Goal: Task Accomplishment & Management: Complete application form

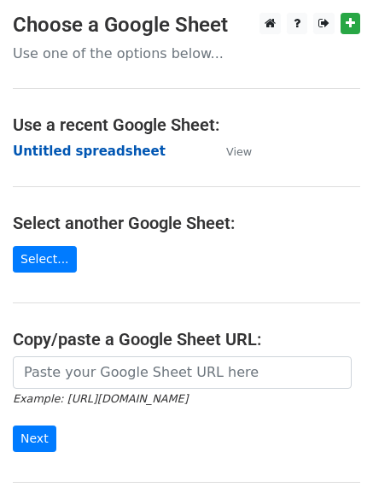
click at [66, 149] on strong "Untitled spreadsheet" at bounding box center [89, 151] width 153 height 15
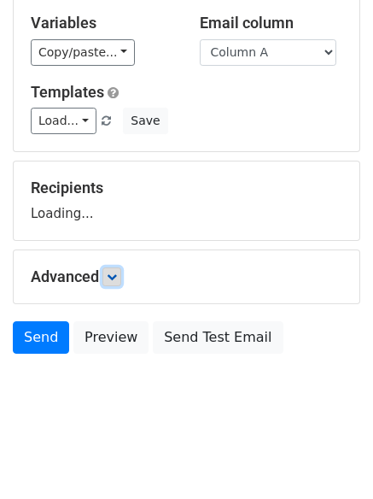
click at [114, 275] on icon at bounding box center [112, 277] width 10 height 10
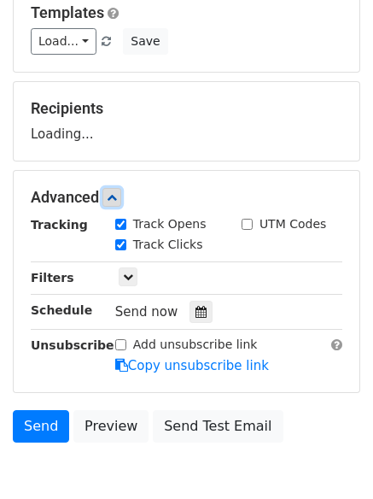
scroll to position [254, 0]
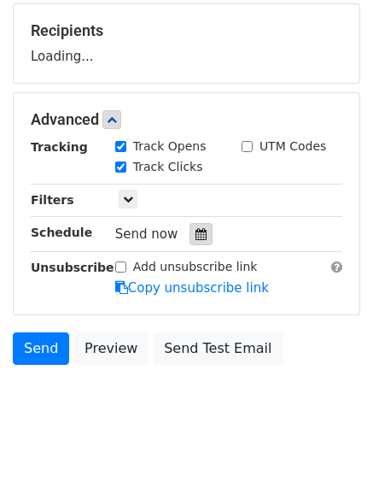
click at [196, 230] on icon at bounding box center [201, 234] width 11 height 12
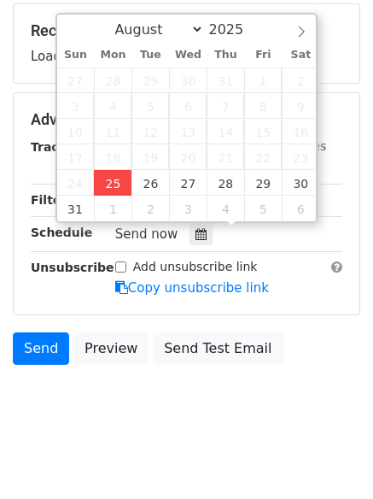
type input "2025-08-25 12:04"
type input "04"
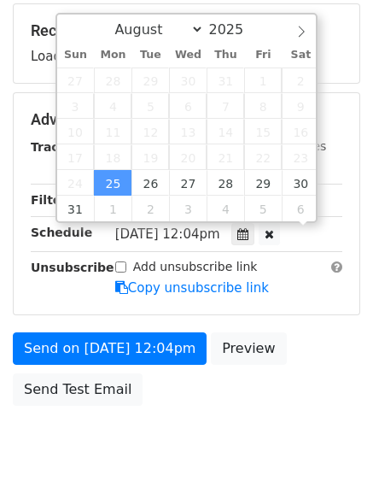
scroll to position [1, 0]
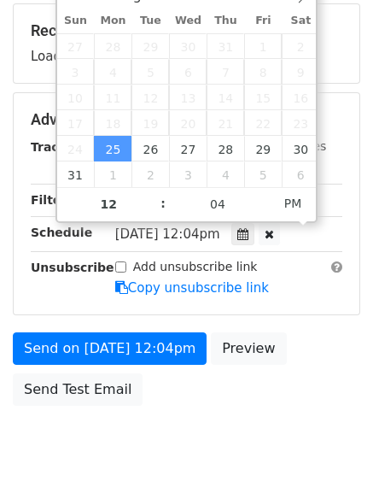
click at [171, 411] on div "Send on Aug 25 at 12:04pm Preview Send Test Email" at bounding box center [186, 373] width 373 height 82
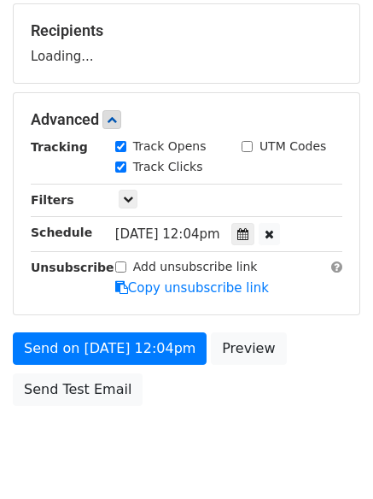
click at [249, 232] on icon at bounding box center [243, 234] width 11 height 12
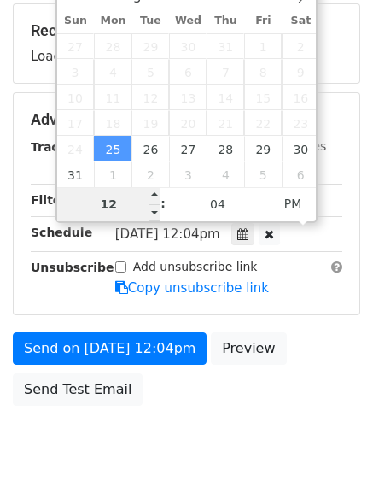
type input "4"
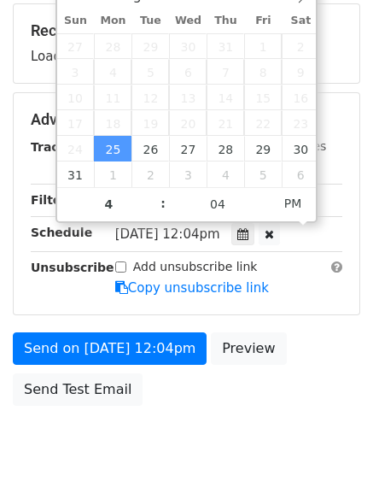
type input "2025-08-25 16:04"
click at [184, 449] on body "New Campaign Daily emails left: 50 Google Sheet: Untitled spreadsheet Variables…" at bounding box center [186, 121] width 373 height 724
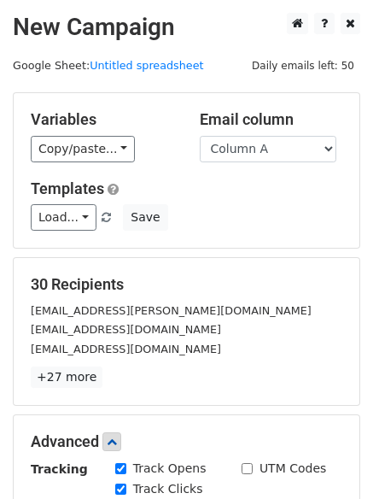
scroll to position [373, 0]
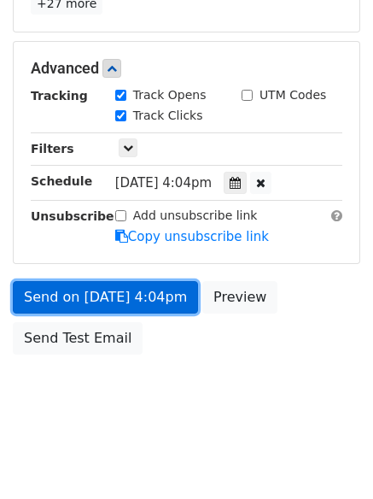
click at [91, 293] on link "Send on Aug 25 at 4:04pm" at bounding box center [105, 297] width 185 height 32
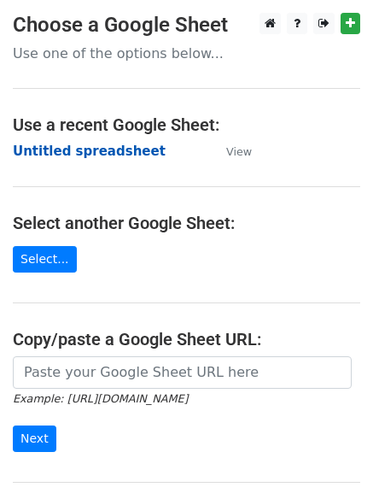
click at [44, 153] on strong "Untitled spreadsheet" at bounding box center [89, 151] width 153 height 15
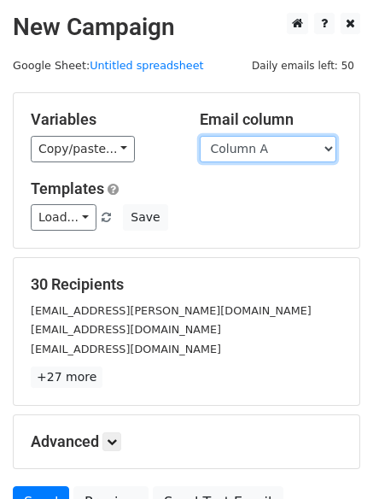
drag, startPoint x: 284, startPoint y: 147, endPoint x: 286, endPoint y: 156, distance: 9.7
click at [284, 147] on select "Column A Column B Column C" at bounding box center [268, 149] width 137 height 26
drag, startPoint x: 262, startPoint y: 146, endPoint x: 262, endPoint y: 162, distance: 15.4
click at [262, 146] on select "Column A Column B Column C" at bounding box center [268, 149] width 137 height 26
select select "Column B"
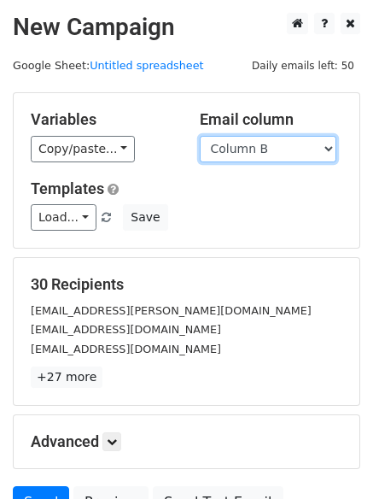
click at [200, 136] on select "Column A Column B Column C" at bounding box center [268, 149] width 137 height 26
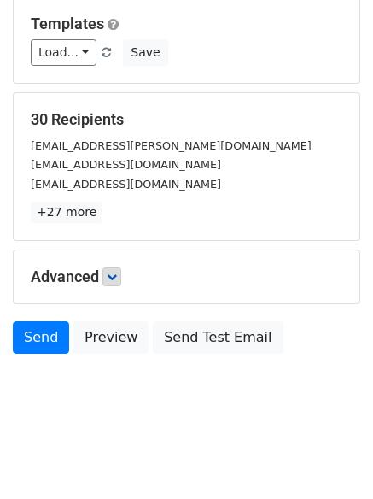
click at [121, 285] on h5 "Advanced" at bounding box center [187, 276] width 312 height 19
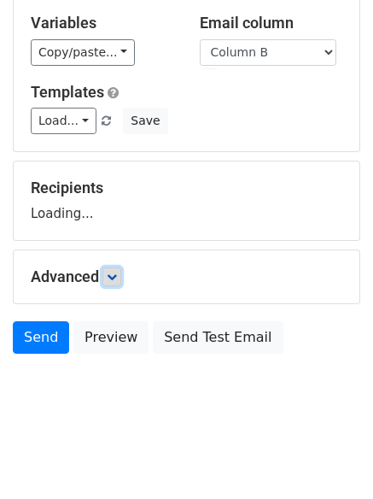
click at [117, 275] on icon at bounding box center [112, 277] width 10 height 10
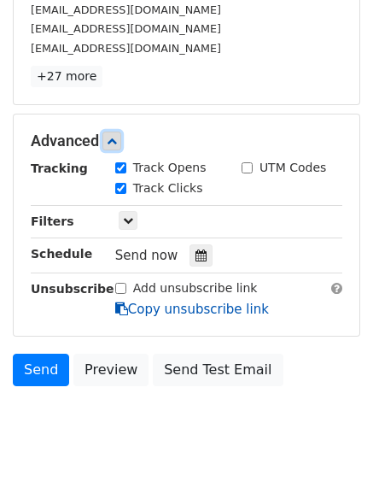
scroll to position [332, 0]
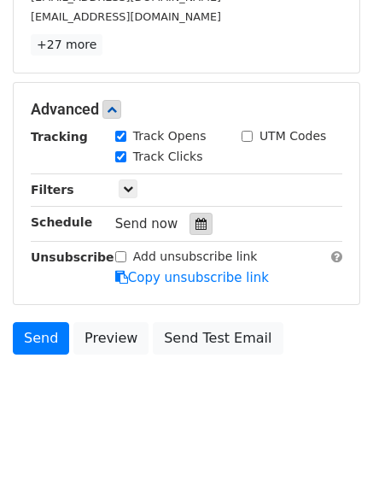
click at [197, 223] on icon at bounding box center [201, 224] width 11 height 12
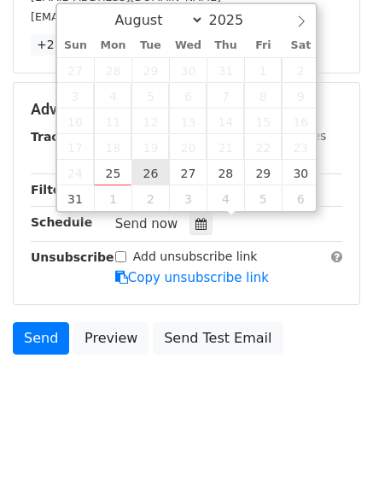
type input "2025-08-26 12:00"
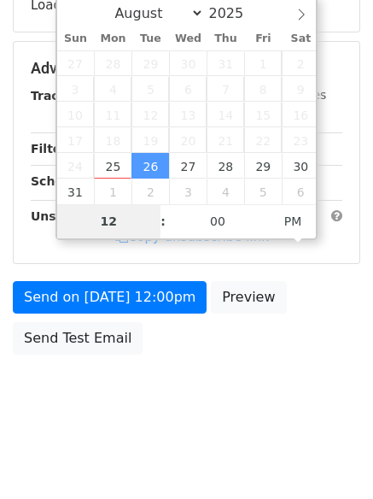
type input "5"
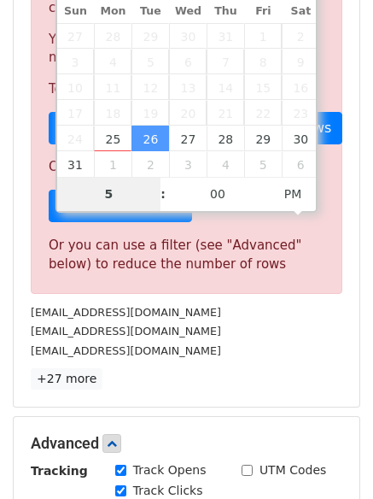
scroll to position [708, 0]
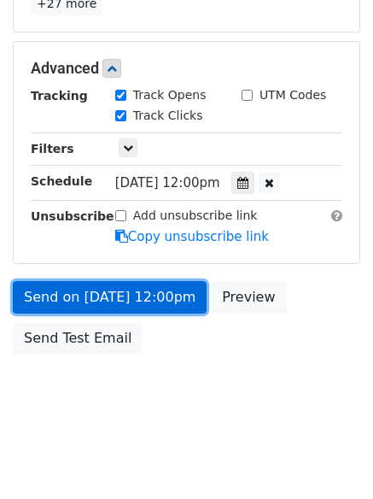
type input "2025-08-26 17:00"
click at [120, 298] on link "Send on Aug 26 at 12:00pm" at bounding box center [110, 297] width 194 height 32
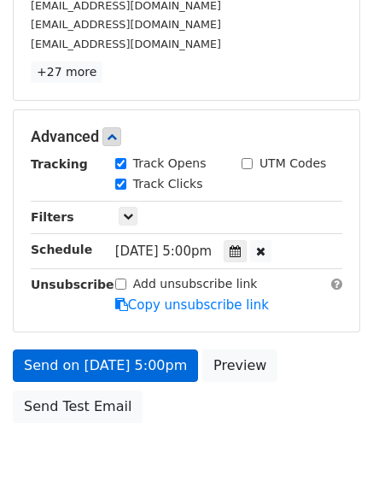
scroll to position [373, 0]
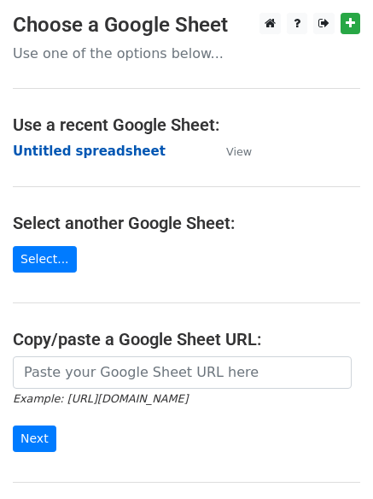
click at [44, 154] on strong "Untitled spreadsheet" at bounding box center [89, 151] width 153 height 15
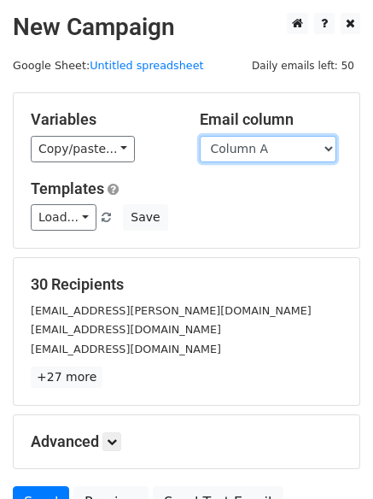
click at [267, 156] on select "Column A Column B Column C" at bounding box center [268, 149] width 137 height 26
select select "Column C"
click at [200, 136] on select "Column A Column B Column C" at bounding box center [268, 149] width 137 height 26
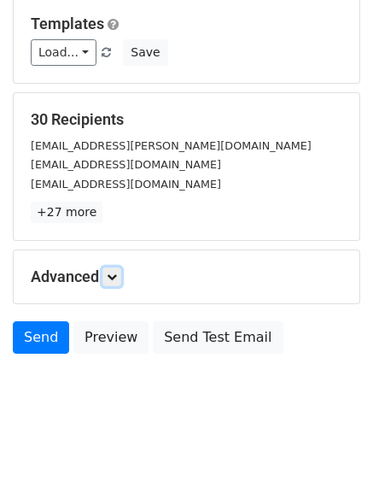
click at [115, 277] on icon at bounding box center [112, 277] width 10 height 10
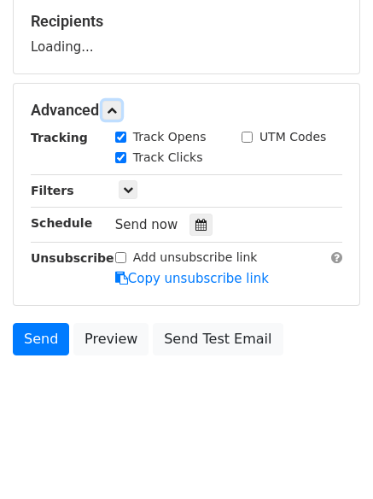
scroll to position [264, 0]
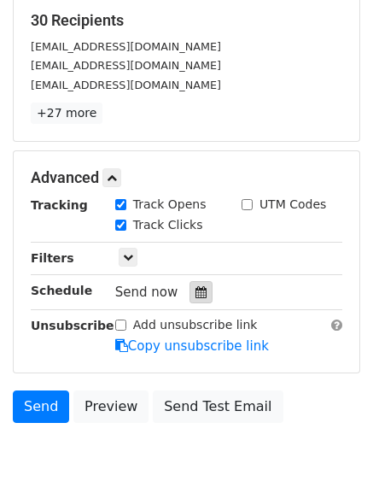
click at [200, 285] on div at bounding box center [201, 292] width 23 height 22
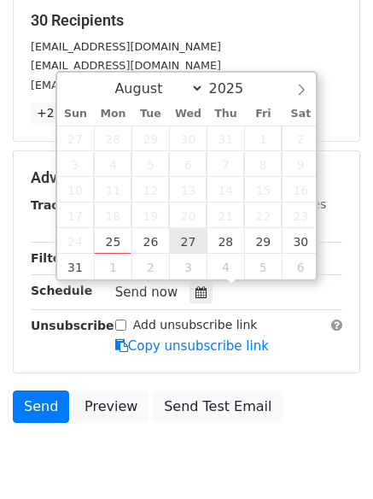
type input "2025-08-27 12:00"
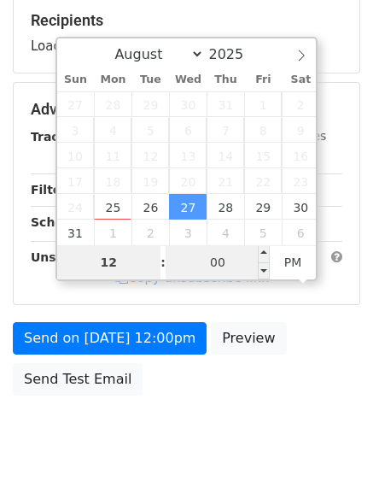
type input "6"
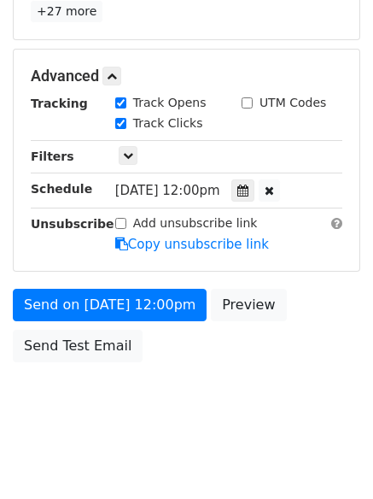
scroll to position [708, 0]
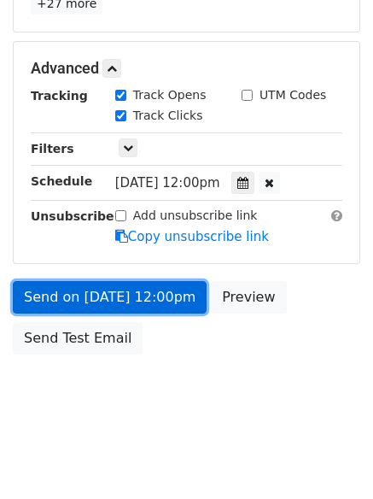
type input "2025-08-27 18:00"
click at [124, 291] on link "Send on Aug 27 at 12:00pm" at bounding box center [110, 297] width 194 height 32
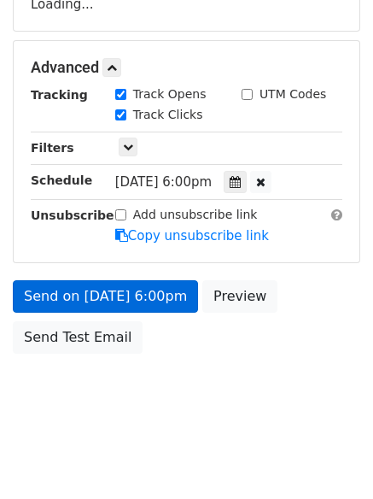
scroll to position [305, 0]
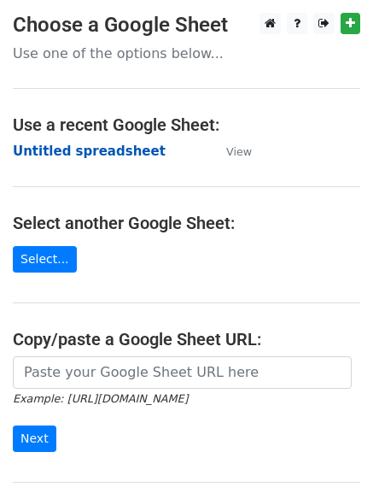
click at [50, 156] on strong "Untitled spreadsheet" at bounding box center [89, 151] width 153 height 15
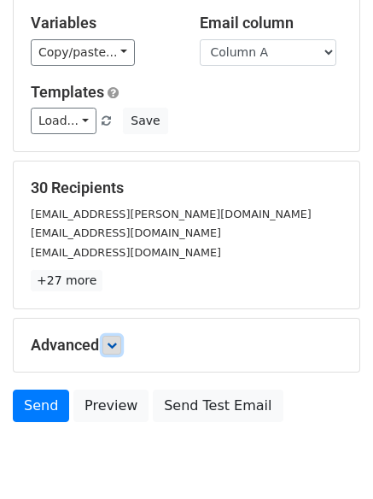
click at [111, 340] on icon at bounding box center [112, 345] width 10 height 10
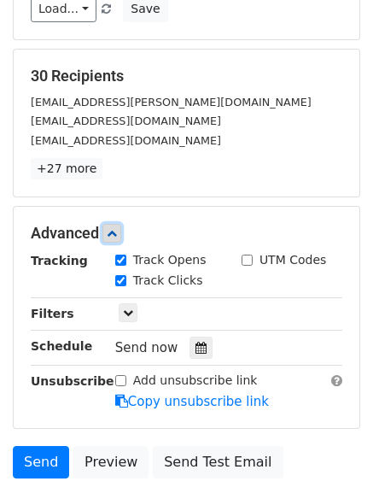
scroll to position [326, 0]
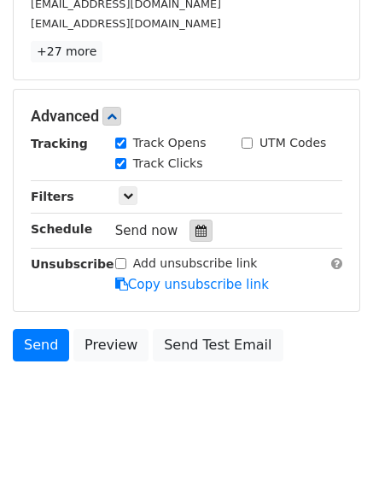
click at [190, 223] on div at bounding box center [201, 231] width 23 height 22
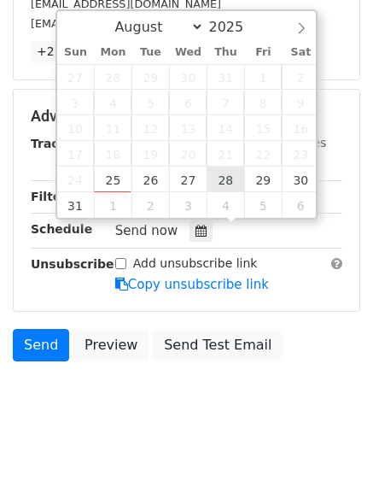
type input "2025-08-28 12:00"
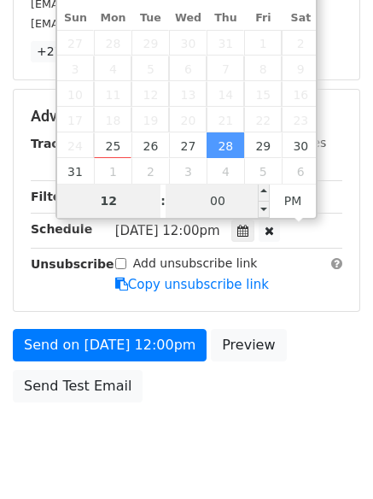
type input "7"
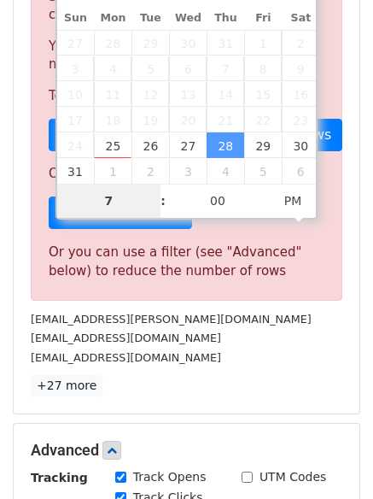
scroll to position [708, 0]
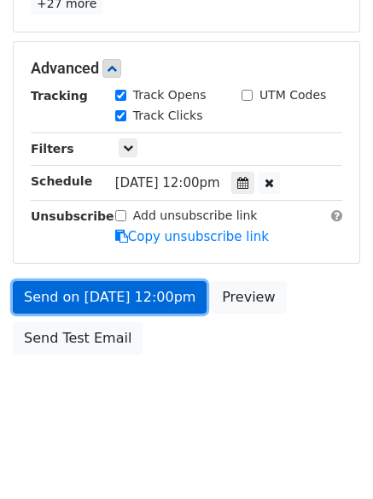
type input "2025-08-28 19:00"
click at [120, 296] on link "Send on Aug 28 at 12:00pm" at bounding box center [110, 297] width 194 height 32
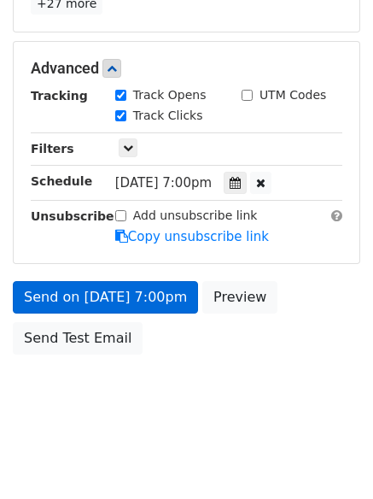
scroll to position [305, 0]
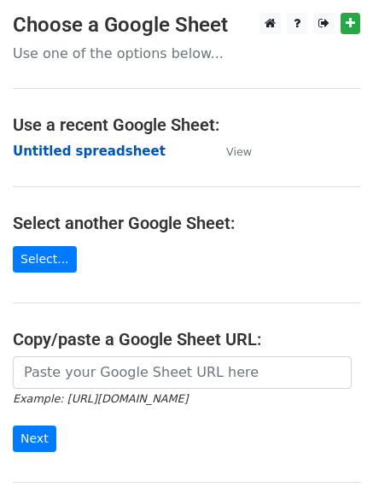
click at [57, 144] on strong "Untitled spreadsheet" at bounding box center [89, 151] width 153 height 15
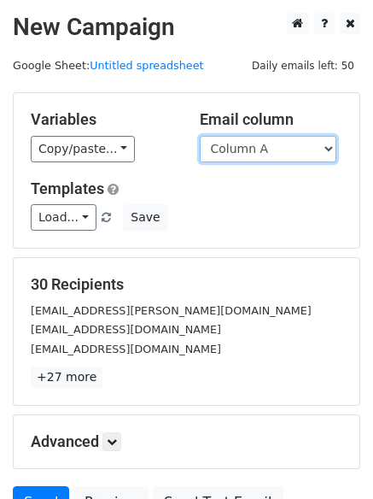
click at [284, 150] on select "Column A Column B Column C" at bounding box center [268, 149] width 137 height 26
select select "Column B"
click at [200, 136] on select "Column A Column B Column C" at bounding box center [268, 149] width 137 height 26
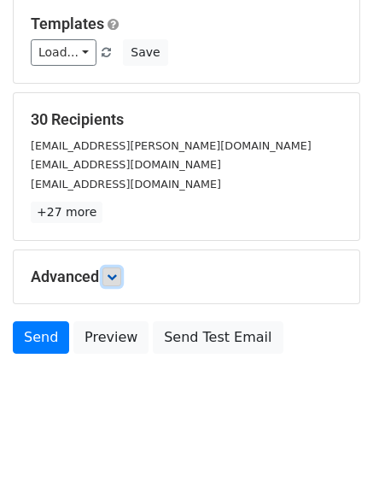
drag, startPoint x: 115, startPoint y: 279, endPoint x: 135, endPoint y: 290, distance: 22.2
click at [115, 279] on icon at bounding box center [112, 277] width 10 height 10
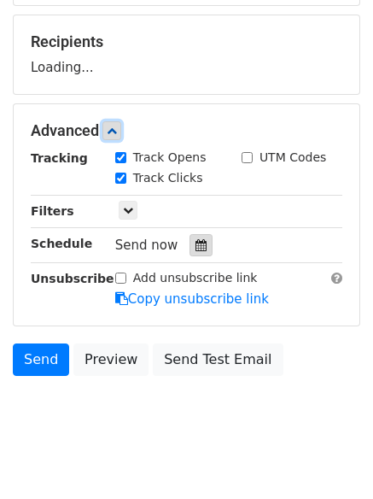
scroll to position [246, 0]
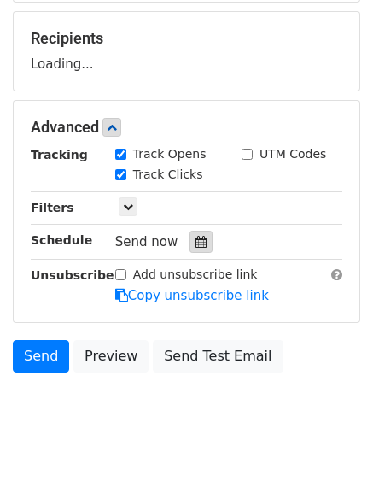
click at [197, 231] on div at bounding box center [201, 242] width 23 height 22
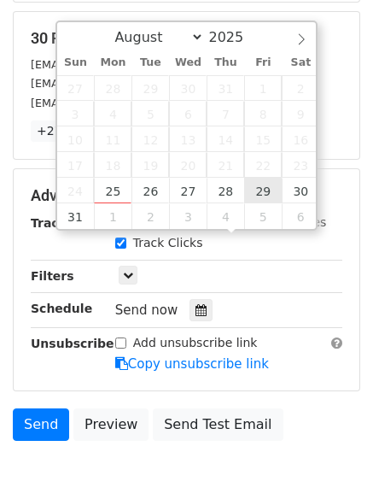
type input "2025-08-29 12:00"
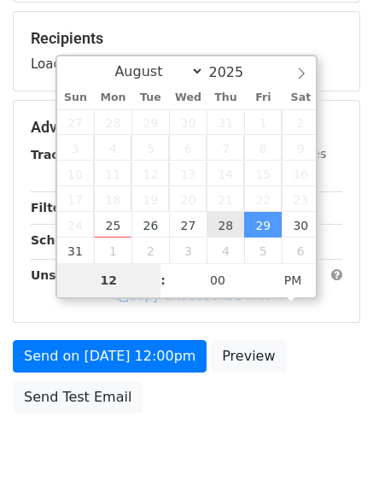
type input "8"
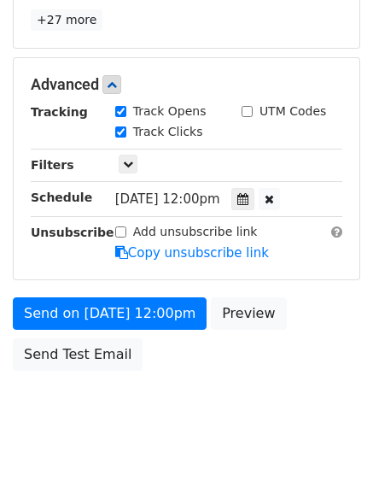
scroll to position [708, 0]
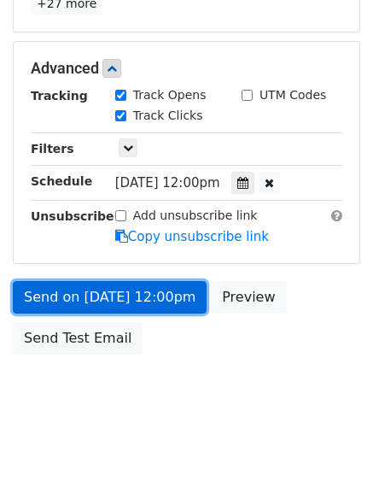
type input "2025-08-29 20:00"
click at [103, 284] on link "Send on Aug 29 at 12:00pm" at bounding box center [110, 297] width 194 height 32
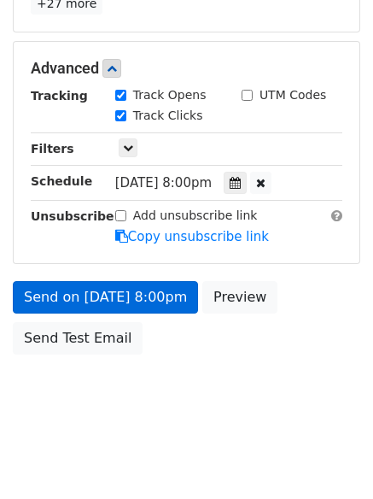
scroll to position [305, 0]
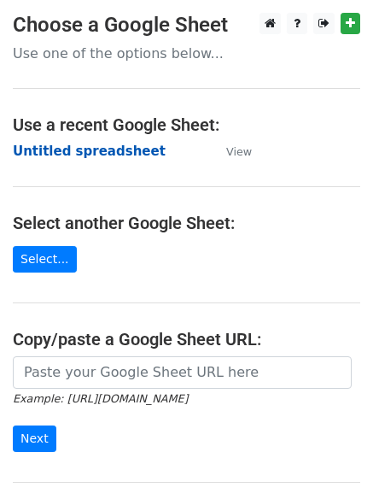
click at [62, 150] on strong "Untitled spreadsheet" at bounding box center [89, 151] width 153 height 15
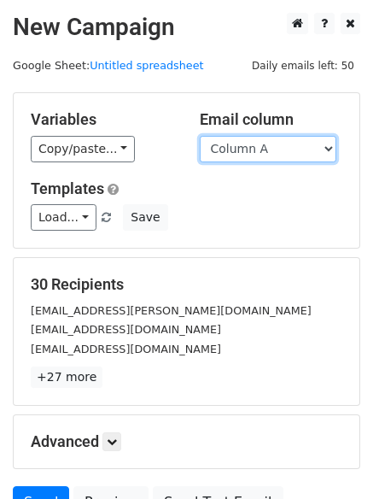
click at [255, 156] on select "Column A Column B Column C" at bounding box center [268, 149] width 137 height 26
select select "Column C"
click at [200, 136] on select "Column A Column B Column C" at bounding box center [268, 149] width 137 height 26
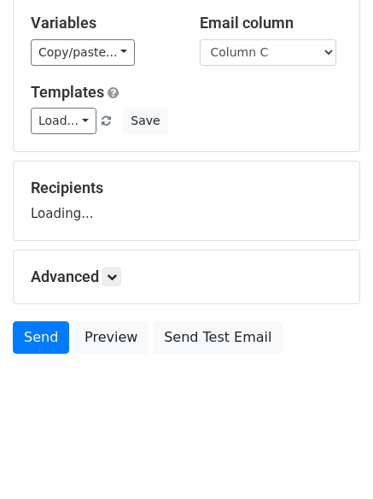
click at [126, 279] on h5 "Advanced" at bounding box center [187, 276] width 312 height 19
click at [117, 276] on icon at bounding box center [112, 277] width 10 height 10
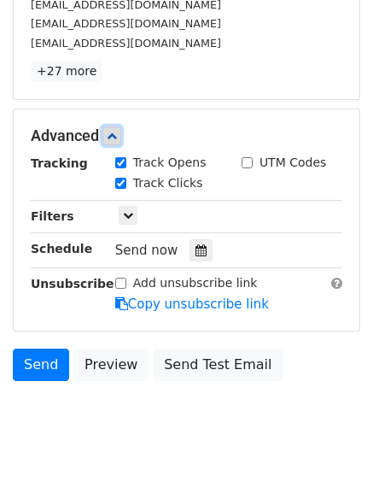
scroll to position [332, 0]
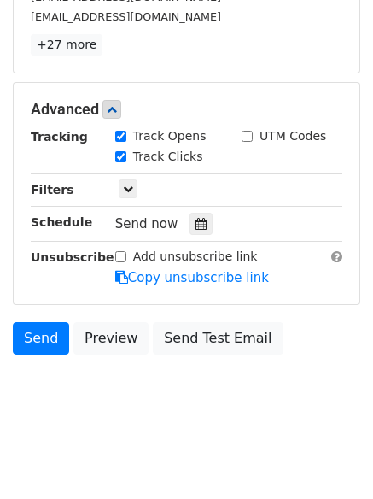
click at [199, 213] on div "Send now" at bounding box center [215, 224] width 201 height 23
click at [196, 229] on icon at bounding box center [201, 224] width 11 height 12
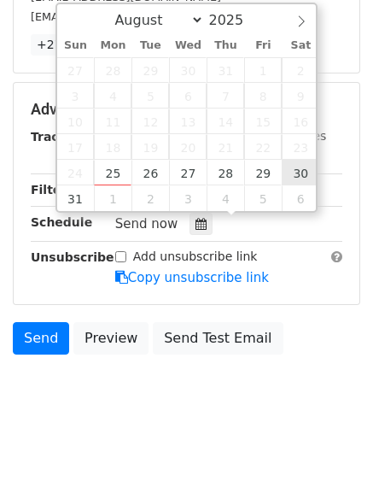
type input "[DATE] 12:00"
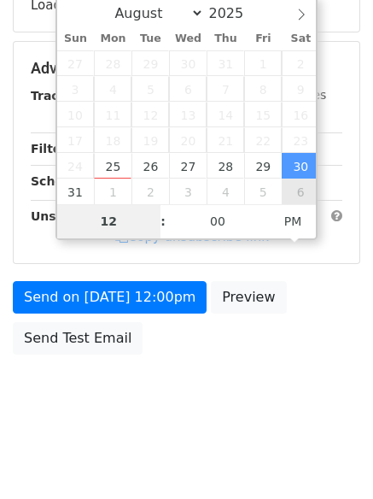
type input "9"
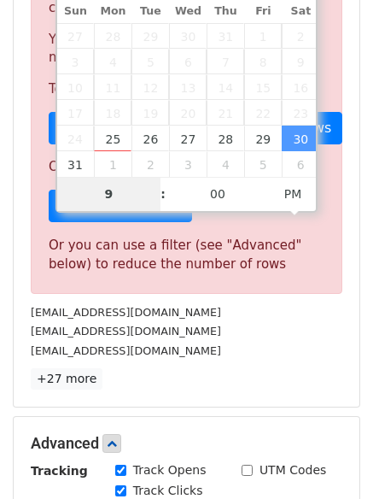
scroll to position [708, 0]
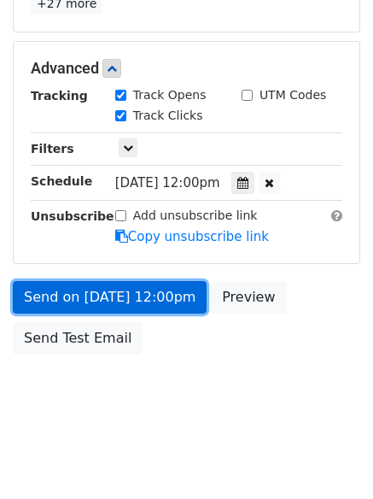
type input "[DATE] 21:00"
click at [109, 304] on link "Send on [DATE] 12:00pm" at bounding box center [110, 297] width 194 height 32
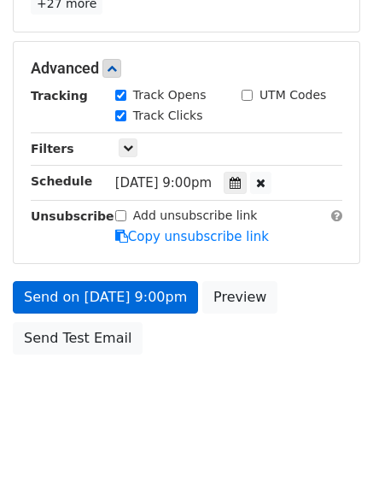
scroll to position [305, 0]
